Goal: Transaction & Acquisition: Purchase product/service

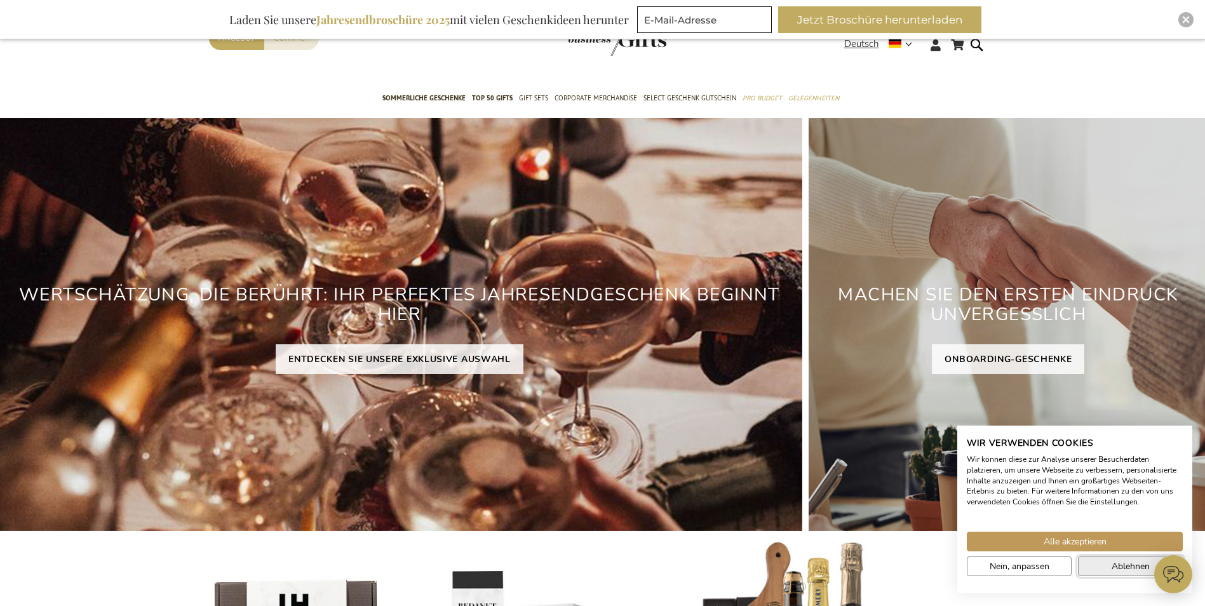
click at [1114, 568] on span "Ablehnen" at bounding box center [1130, 565] width 38 height 13
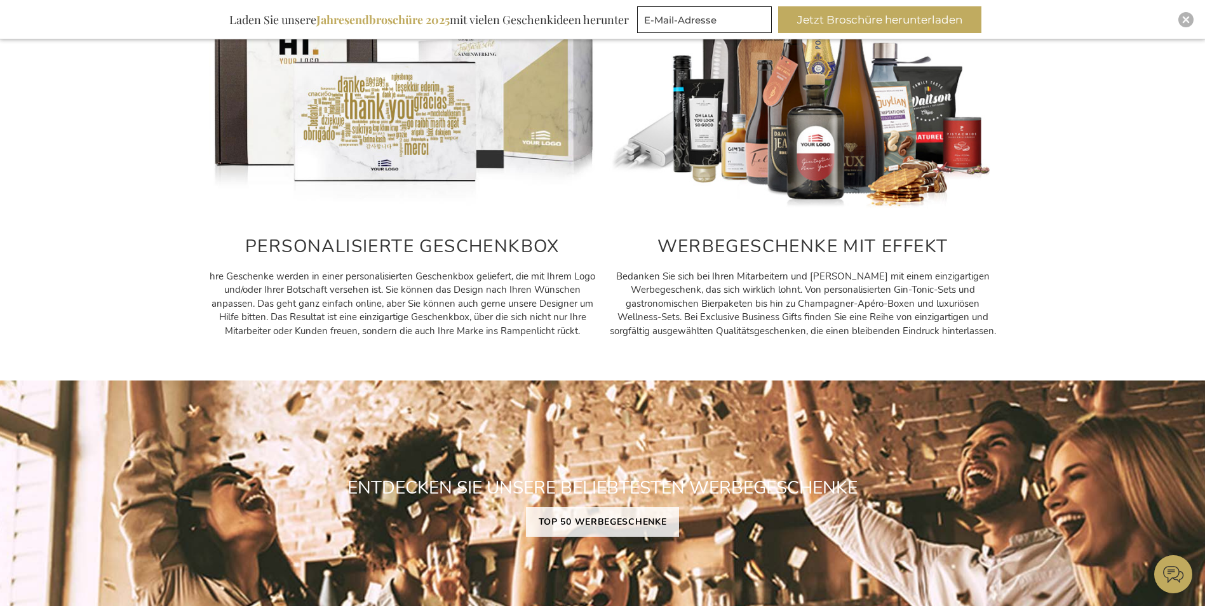
scroll to position [381, 0]
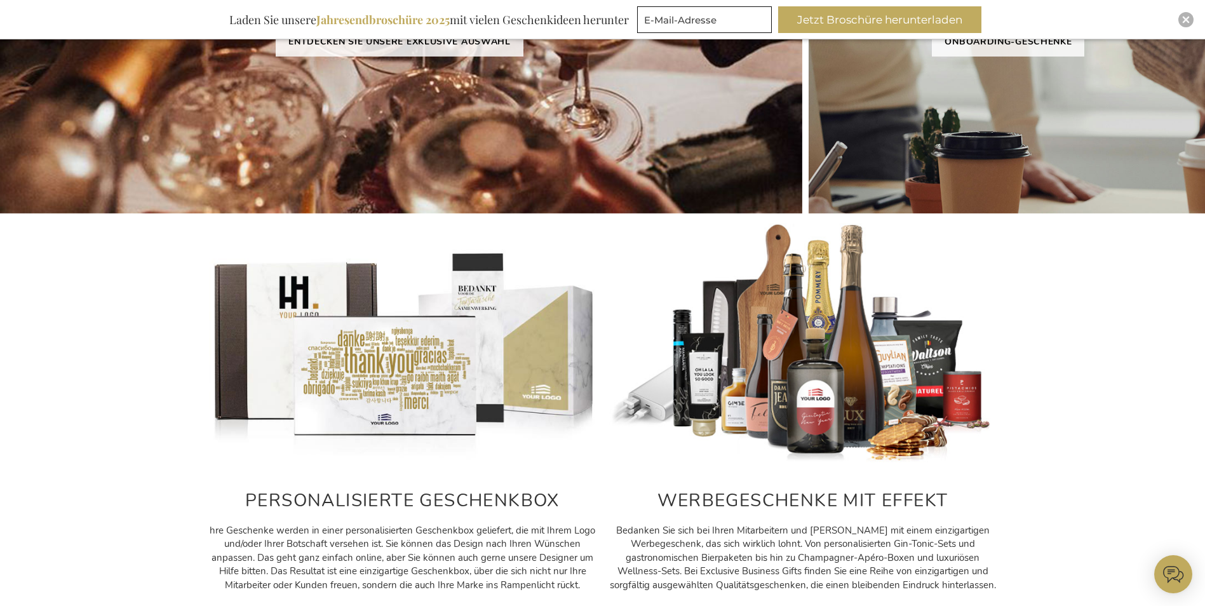
click at [441, 411] on img at bounding box center [402, 344] width 387 height 242
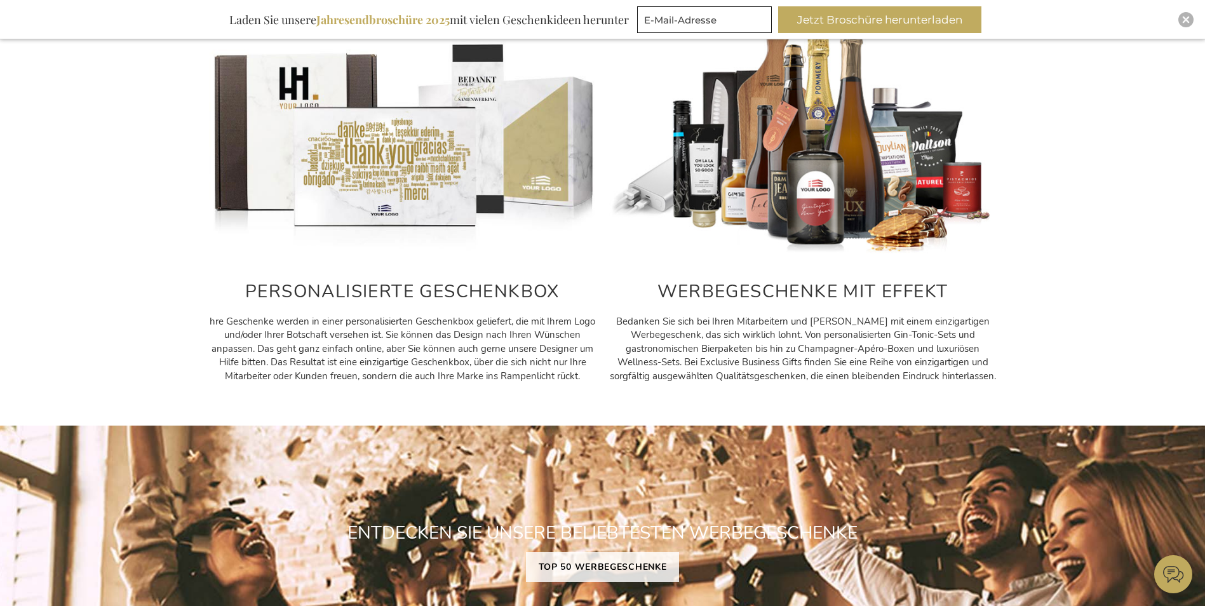
scroll to position [635, 0]
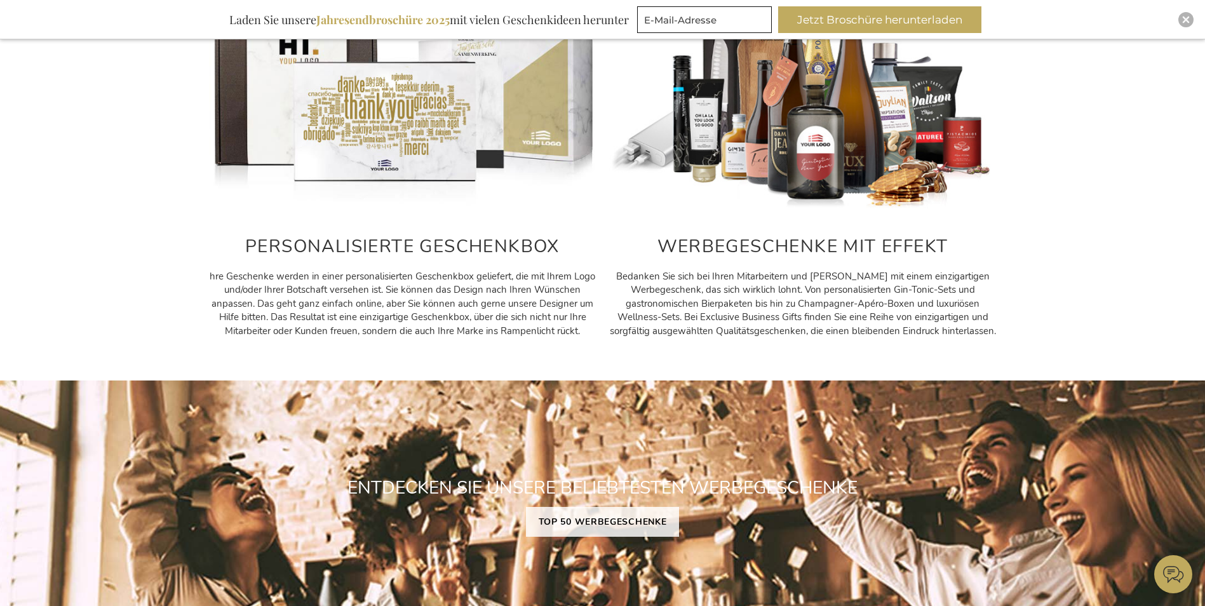
click at [403, 135] on img at bounding box center [402, 90] width 387 height 242
click at [449, 248] on h2 "PERSONALISIERTE GESCHENKBOX" at bounding box center [402, 247] width 387 height 20
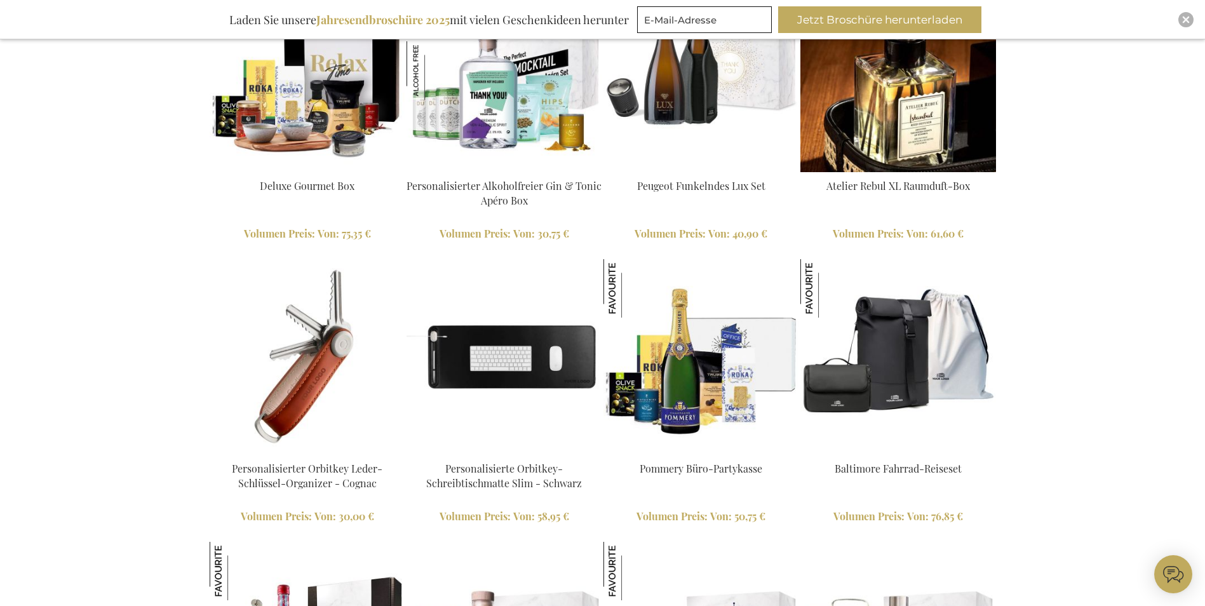
scroll to position [1206, 0]
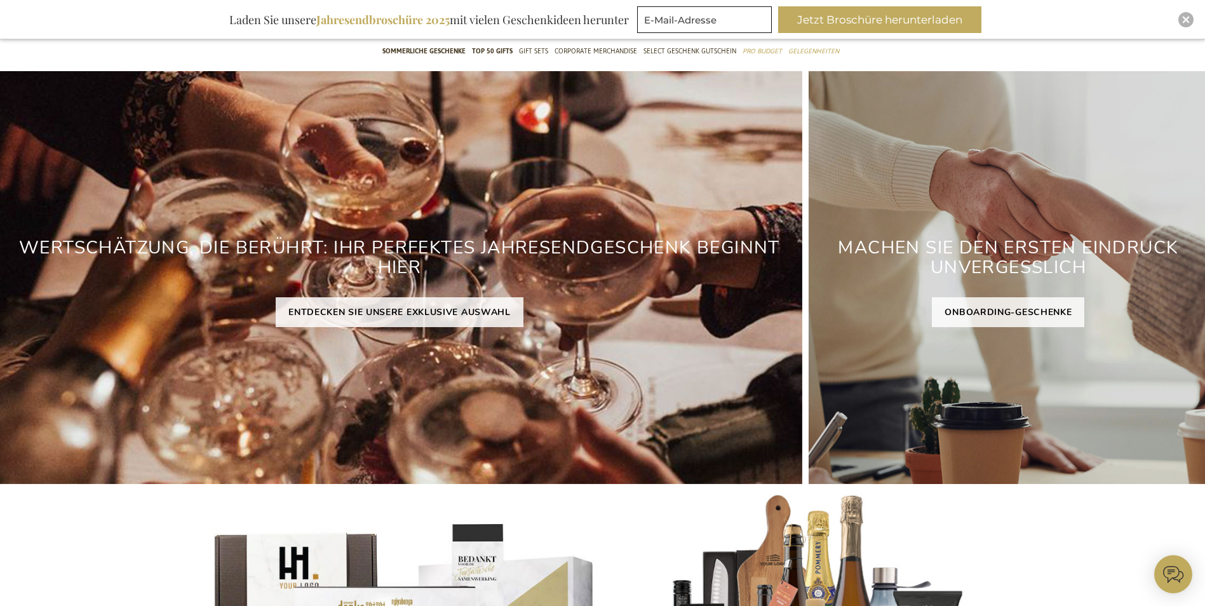
scroll to position [127, 0]
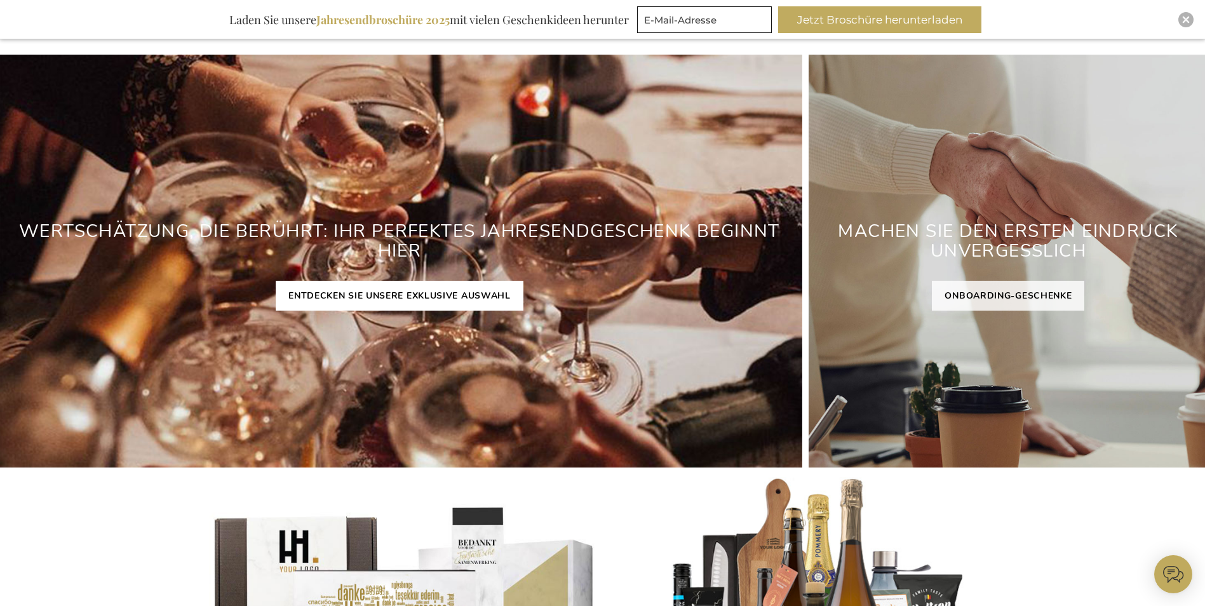
drag, startPoint x: 472, startPoint y: 290, endPoint x: 497, endPoint y: 290, distance: 24.1
click at [472, 290] on link "ENTDECKEN SIE UNSERE EXKLUSIVE AUSWAHL" at bounding box center [400, 296] width 248 height 30
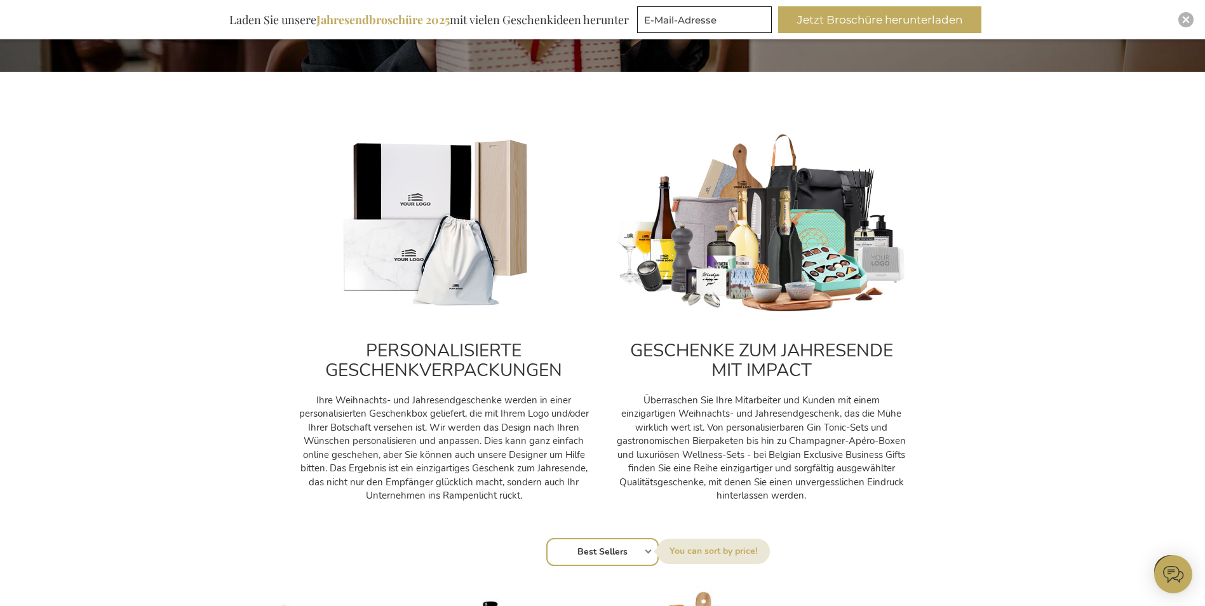
scroll to position [508, 0]
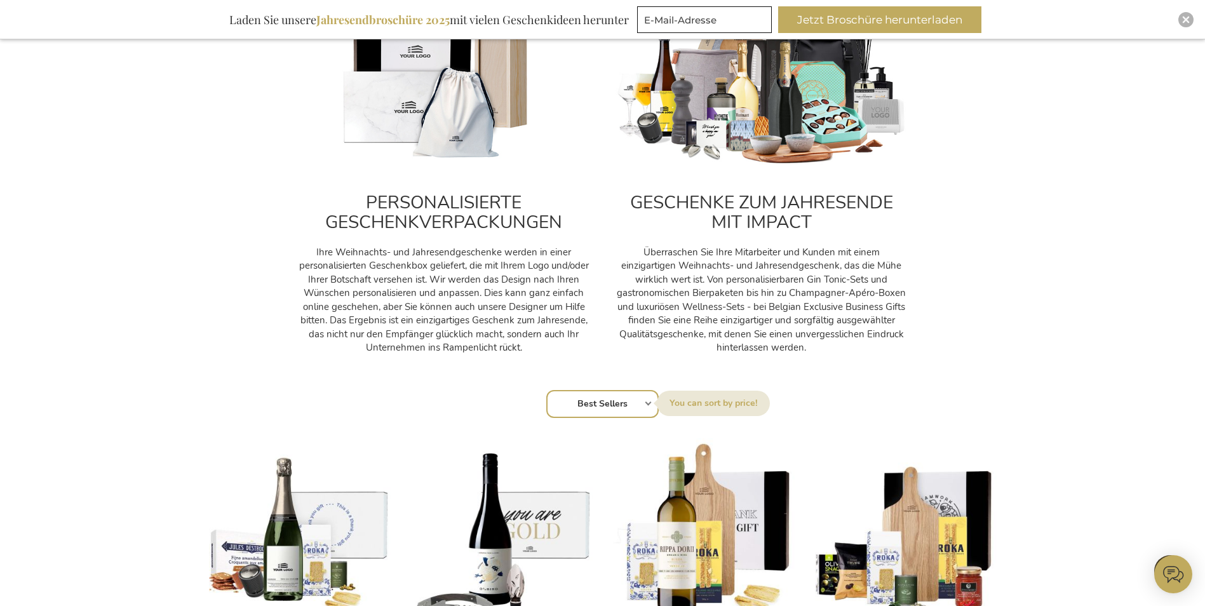
click at [404, 163] on img at bounding box center [444, 76] width 292 height 182
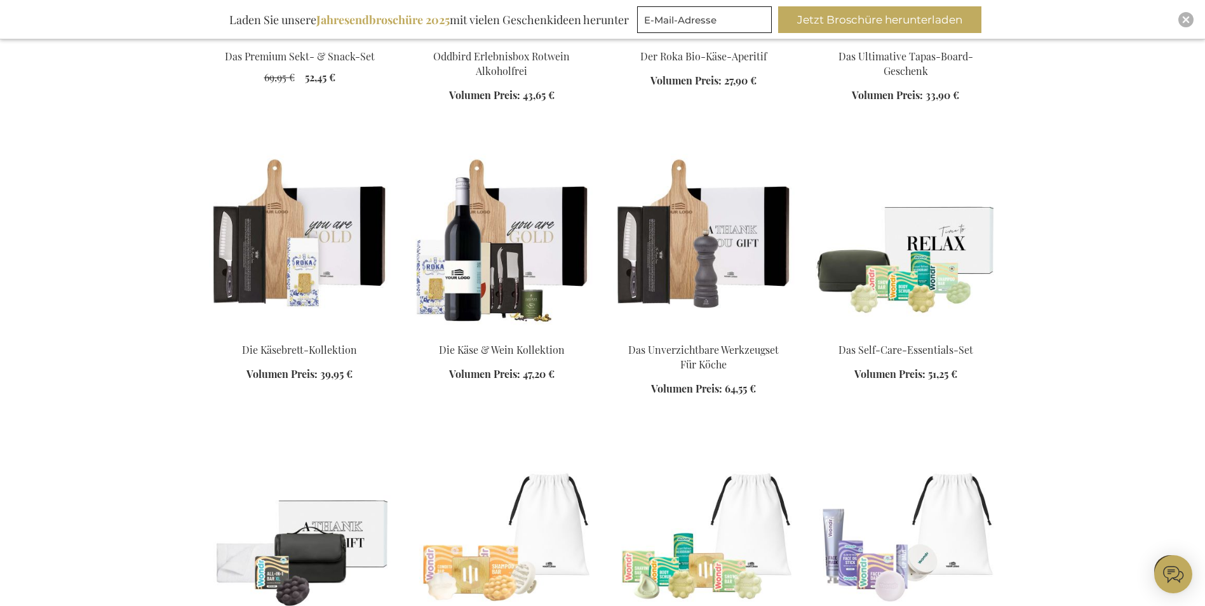
scroll to position [1206, 0]
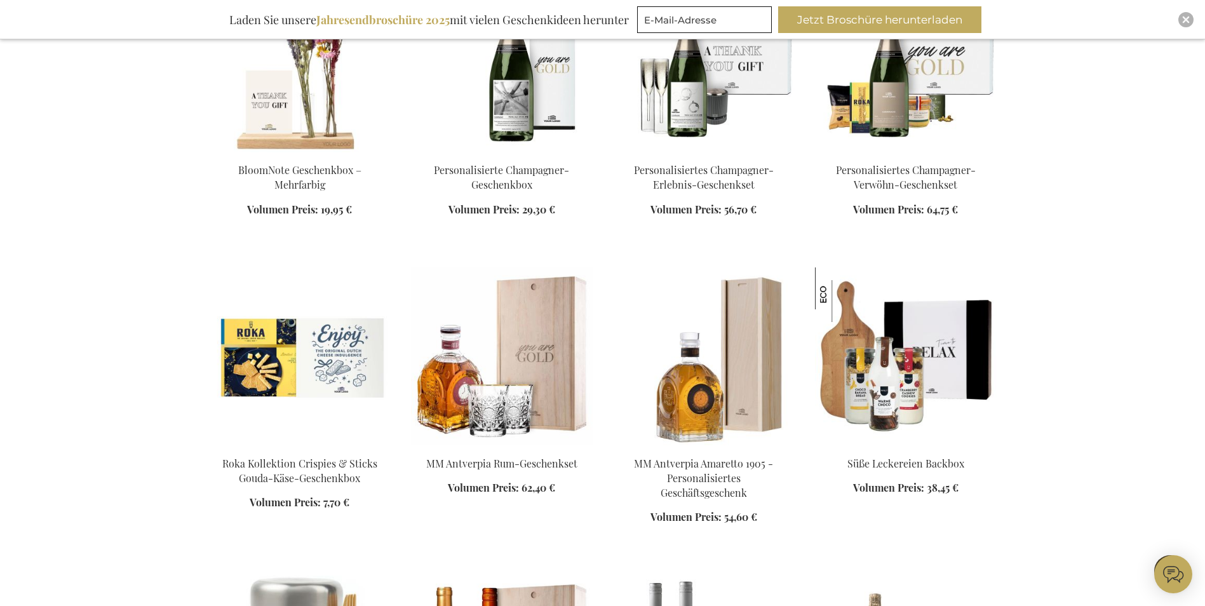
scroll to position [2413, 0]
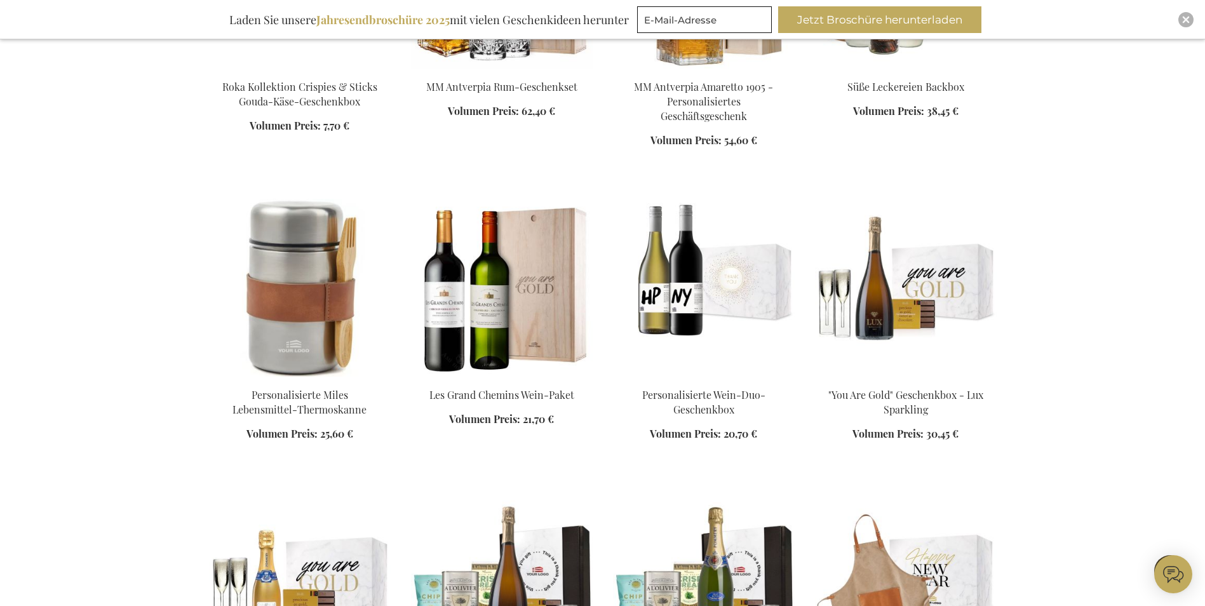
scroll to position [2794, 0]
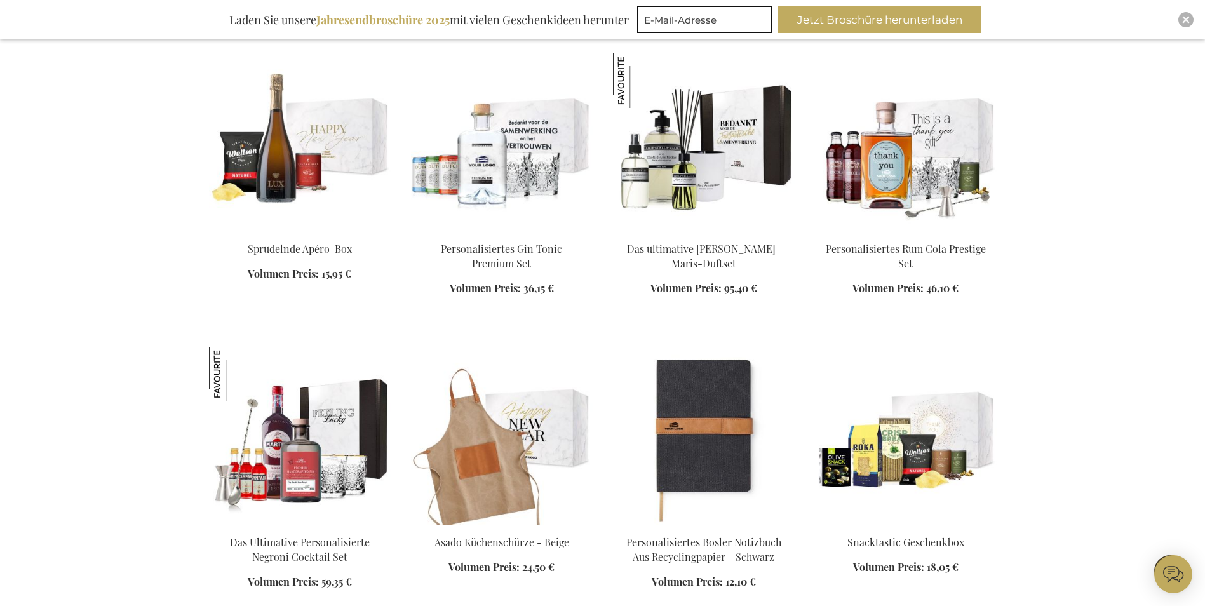
scroll to position [508, 0]
